Goal: Navigation & Orientation: Find specific page/section

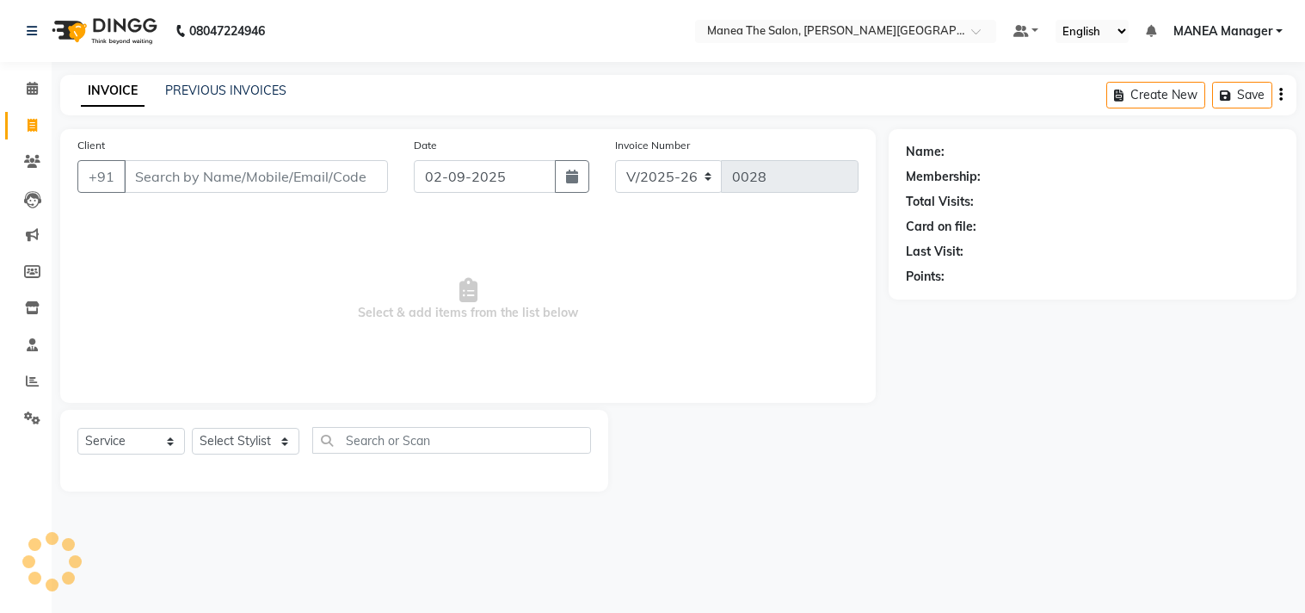
select select "8903"
select select "service"
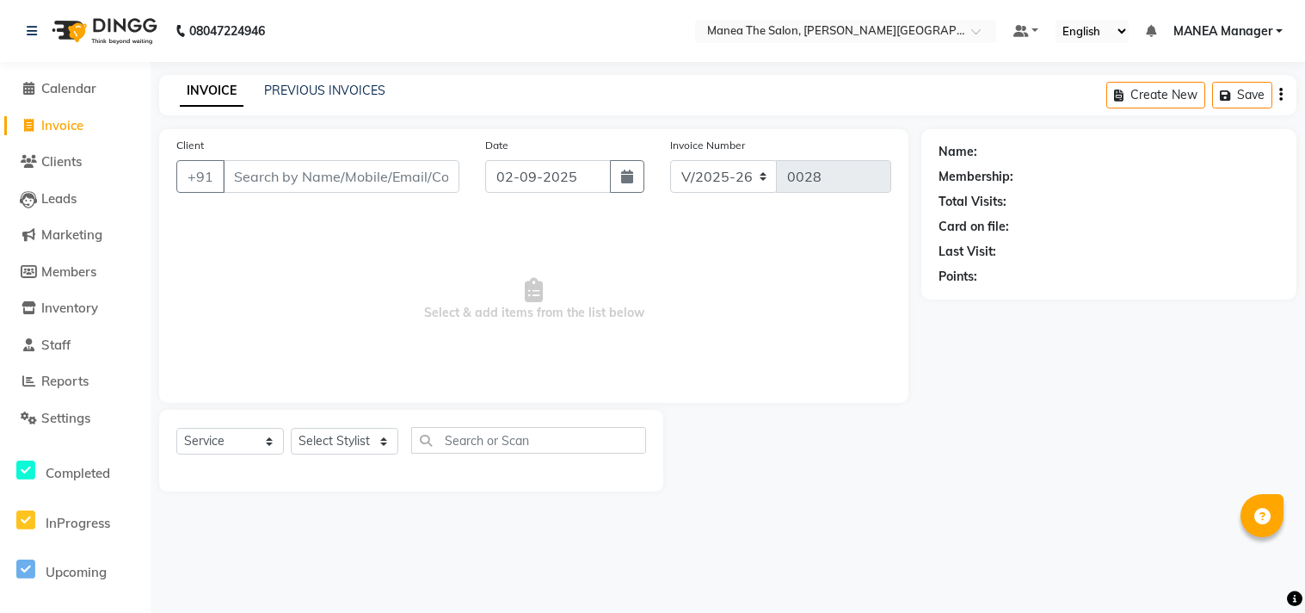
select select "8903"
select select "service"
click at [60, 159] on span "Clients" at bounding box center [61, 161] width 40 height 16
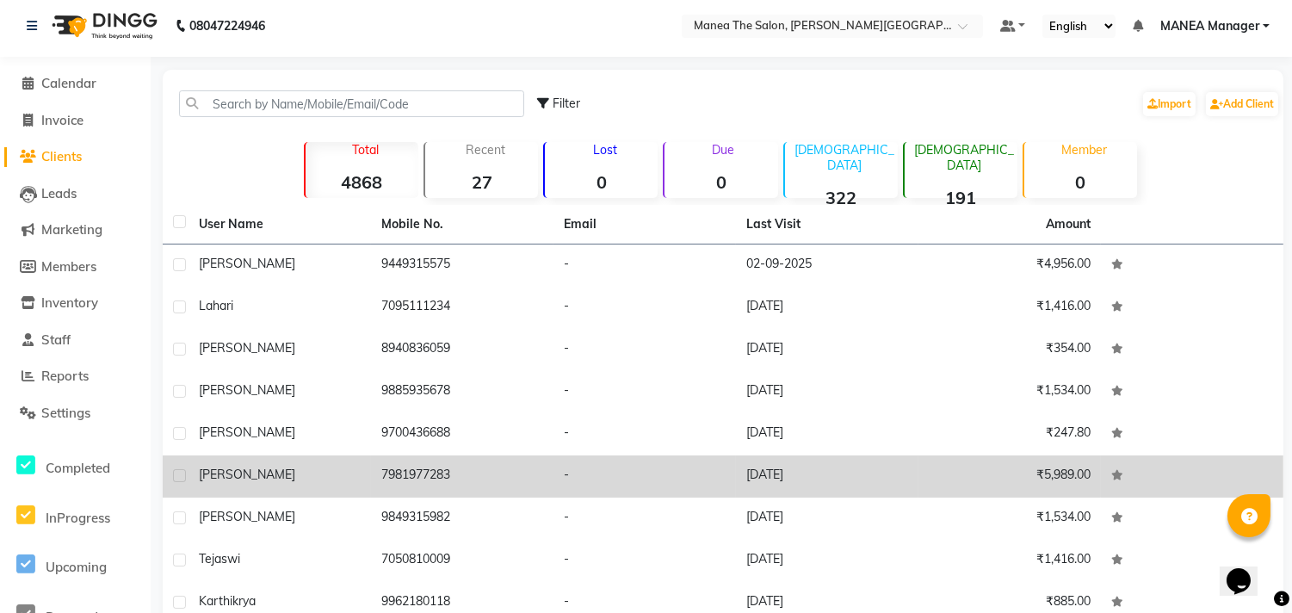
scroll to position [132, 0]
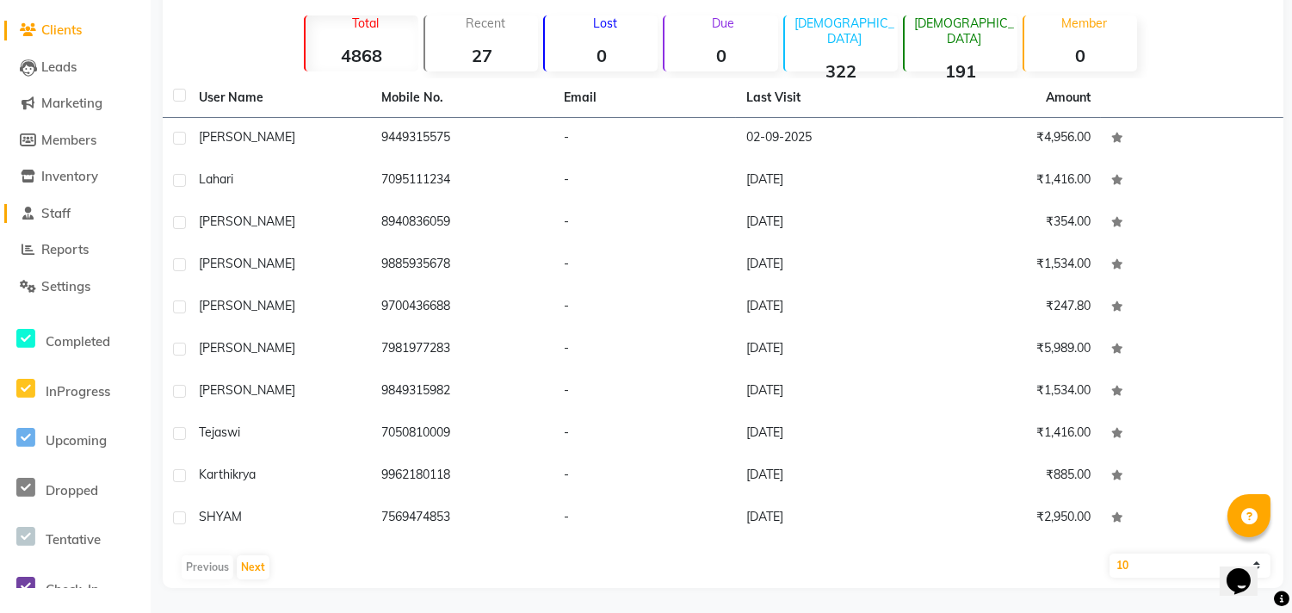
click at [45, 204] on link "Staff" at bounding box center [75, 214] width 142 height 20
